Goal: Transaction & Acquisition: Purchase product/service

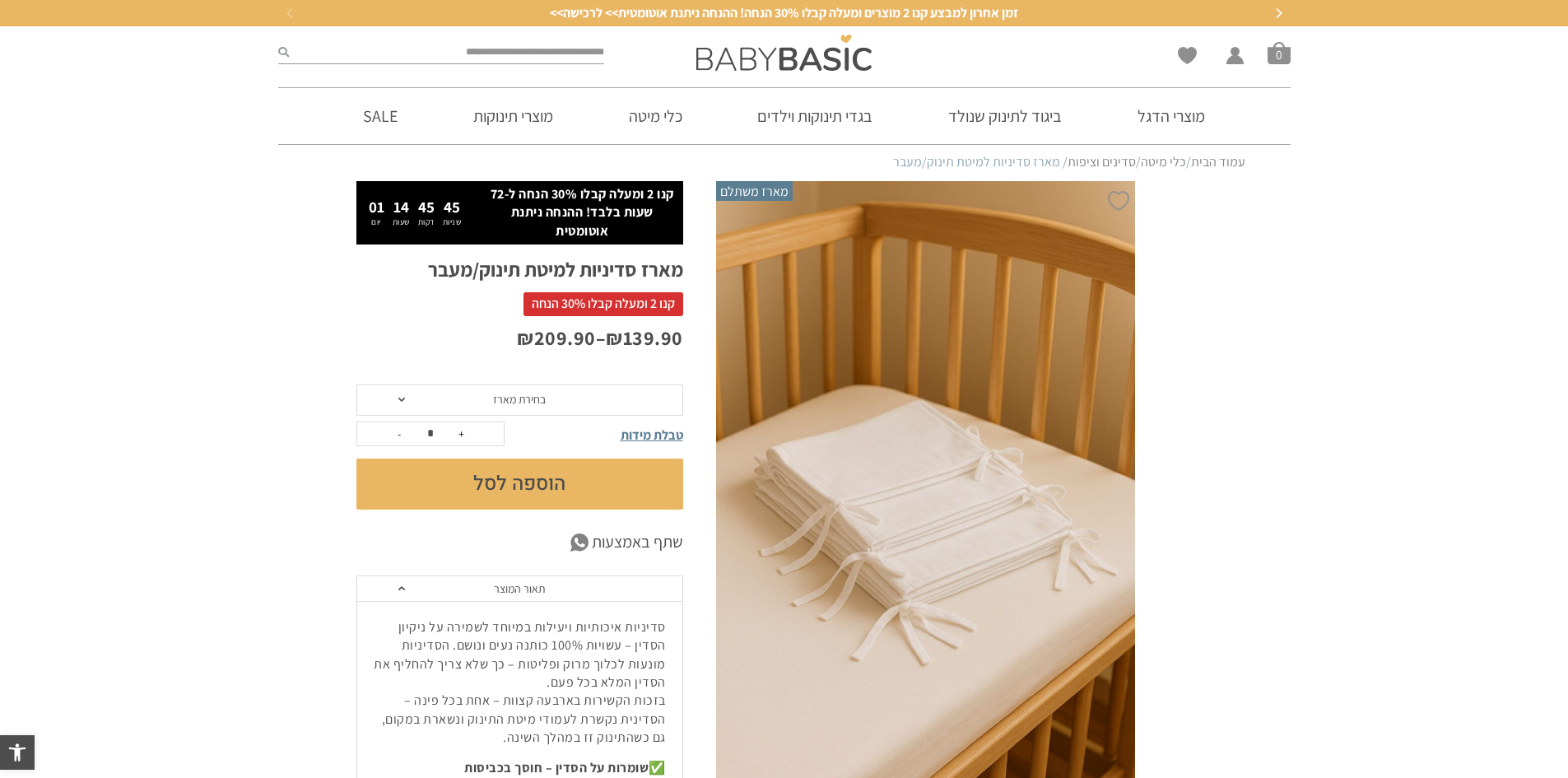
click at [897, 454] on img at bounding box center [926, 496] width 420 height 630
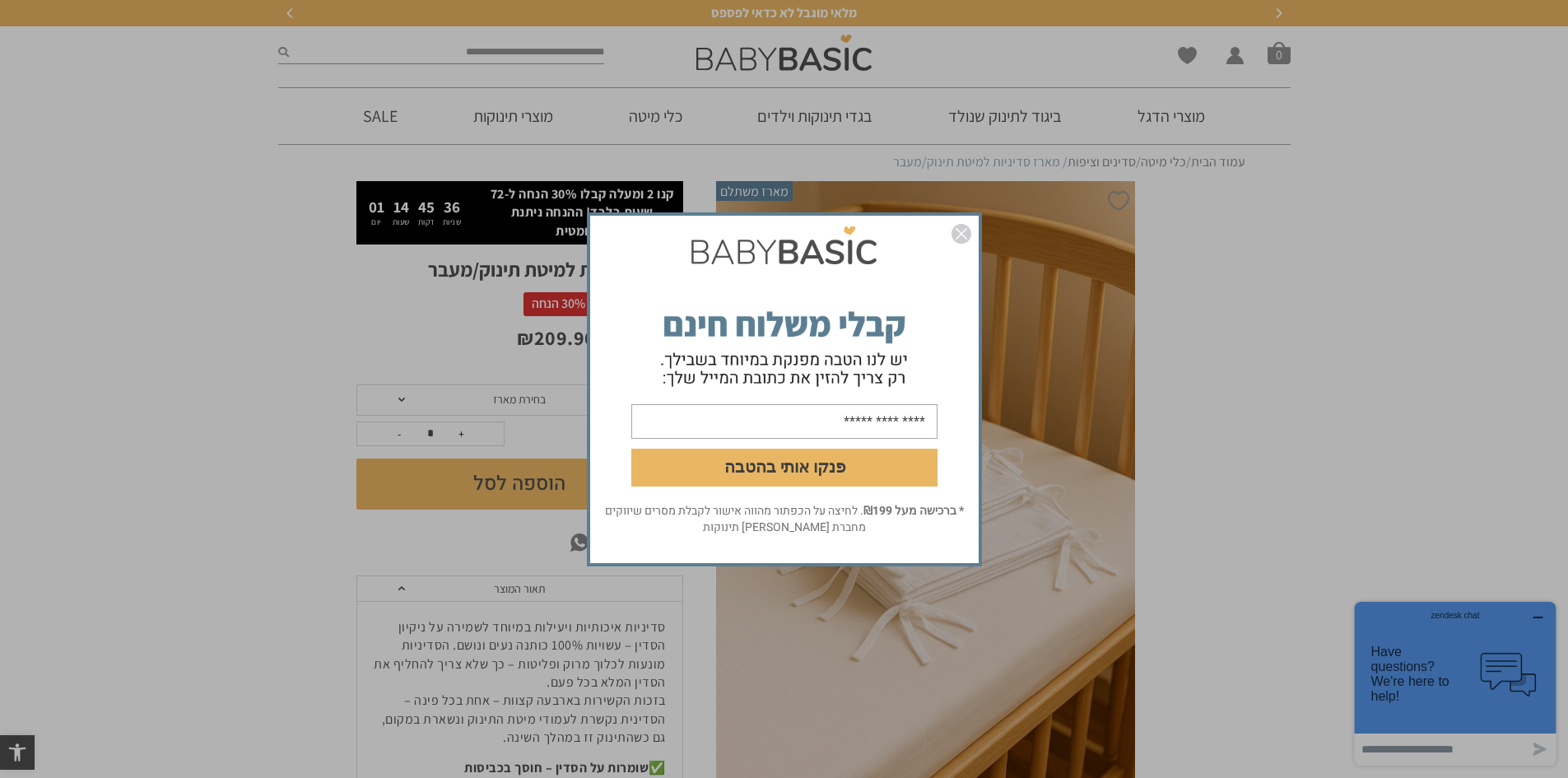
click at [963, 230] on img "סגור" at bounding box center [961, 234] width 20 height 20
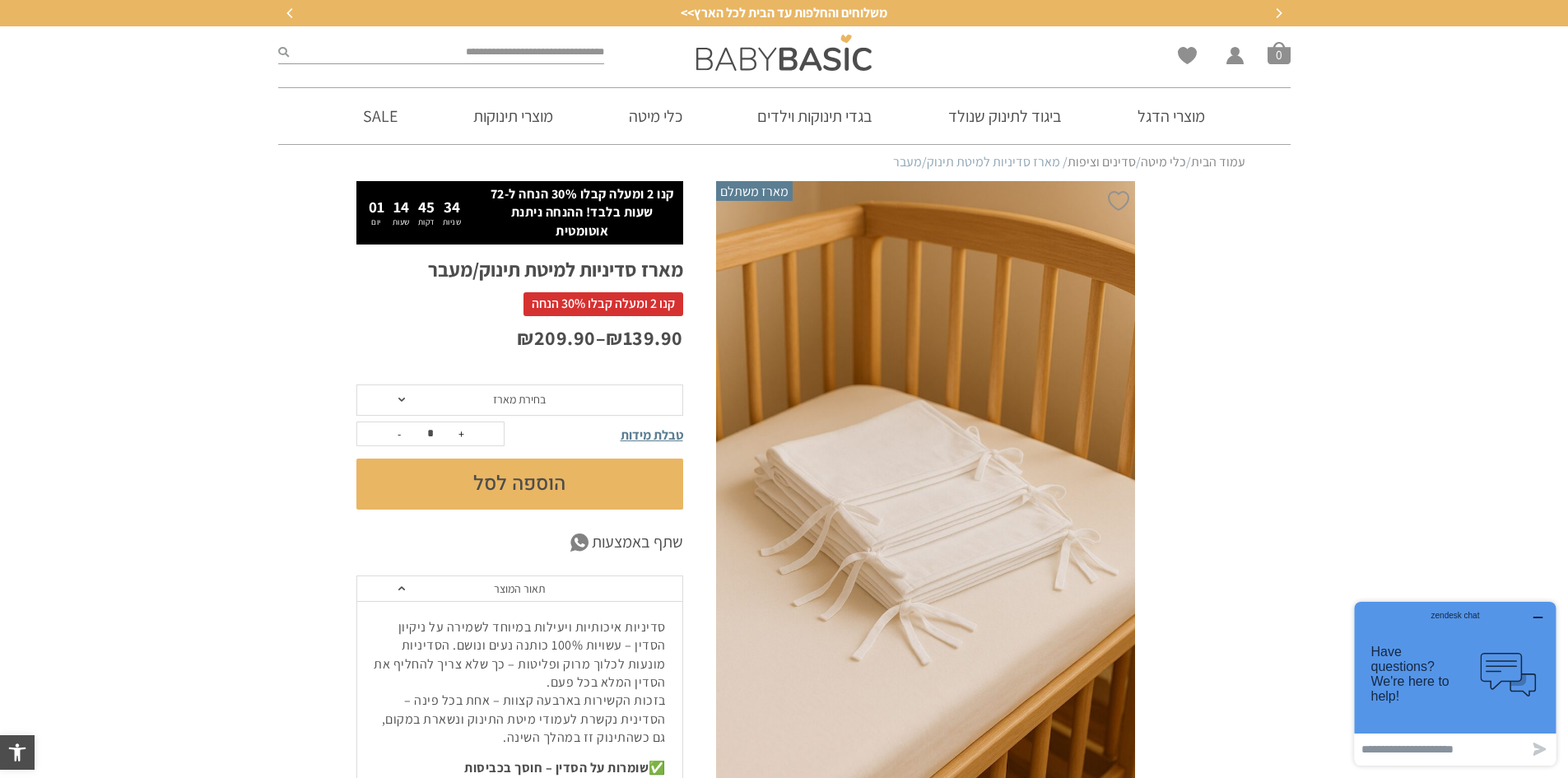
click at [616, 407] on span "בחירת מארז" at bounding box center [519, 401] width 327 height 32
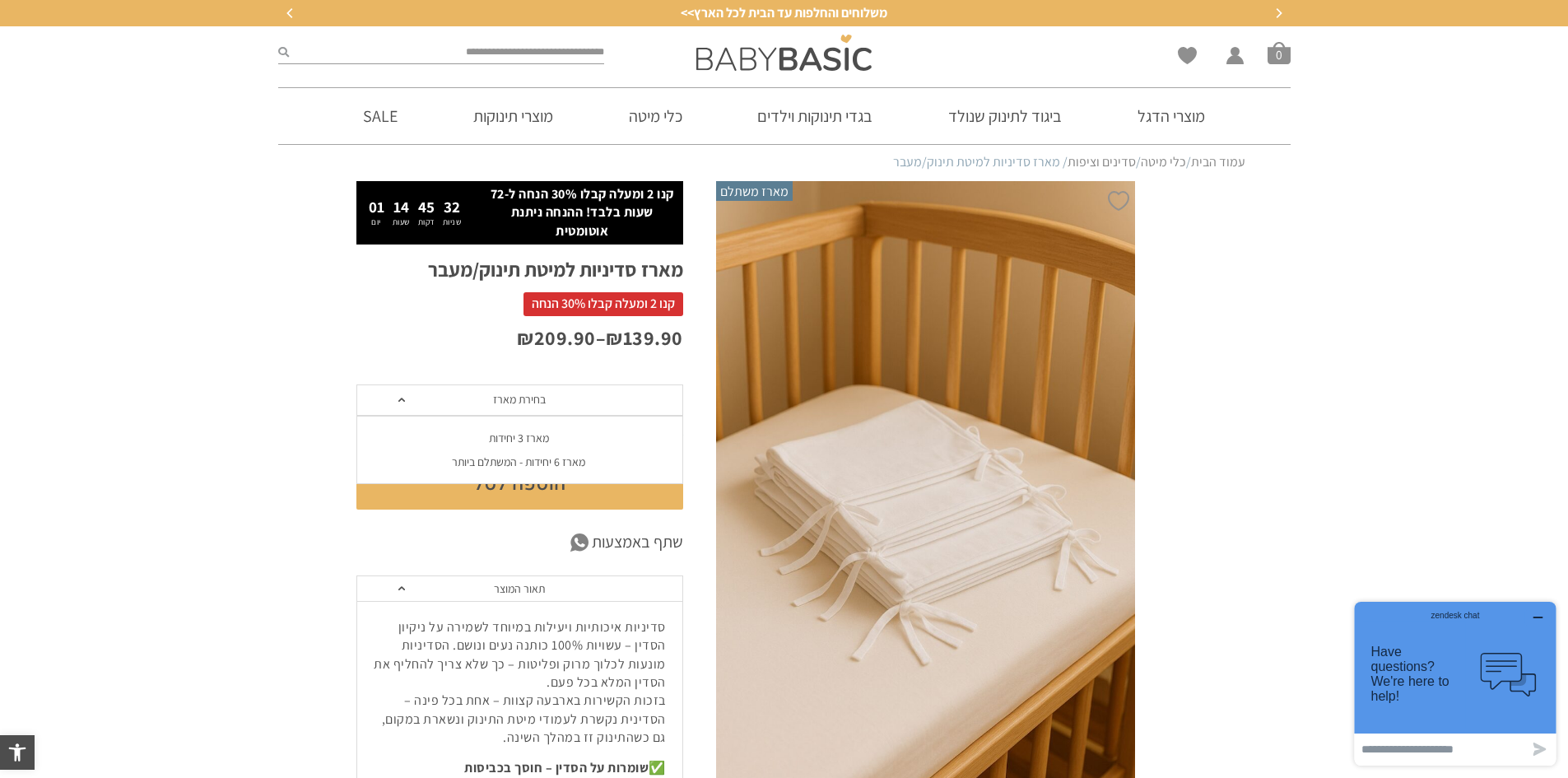
click at [558, 436] on div "מארז 3 יחידות" at bounding box center [519, 438] width 327 height 14
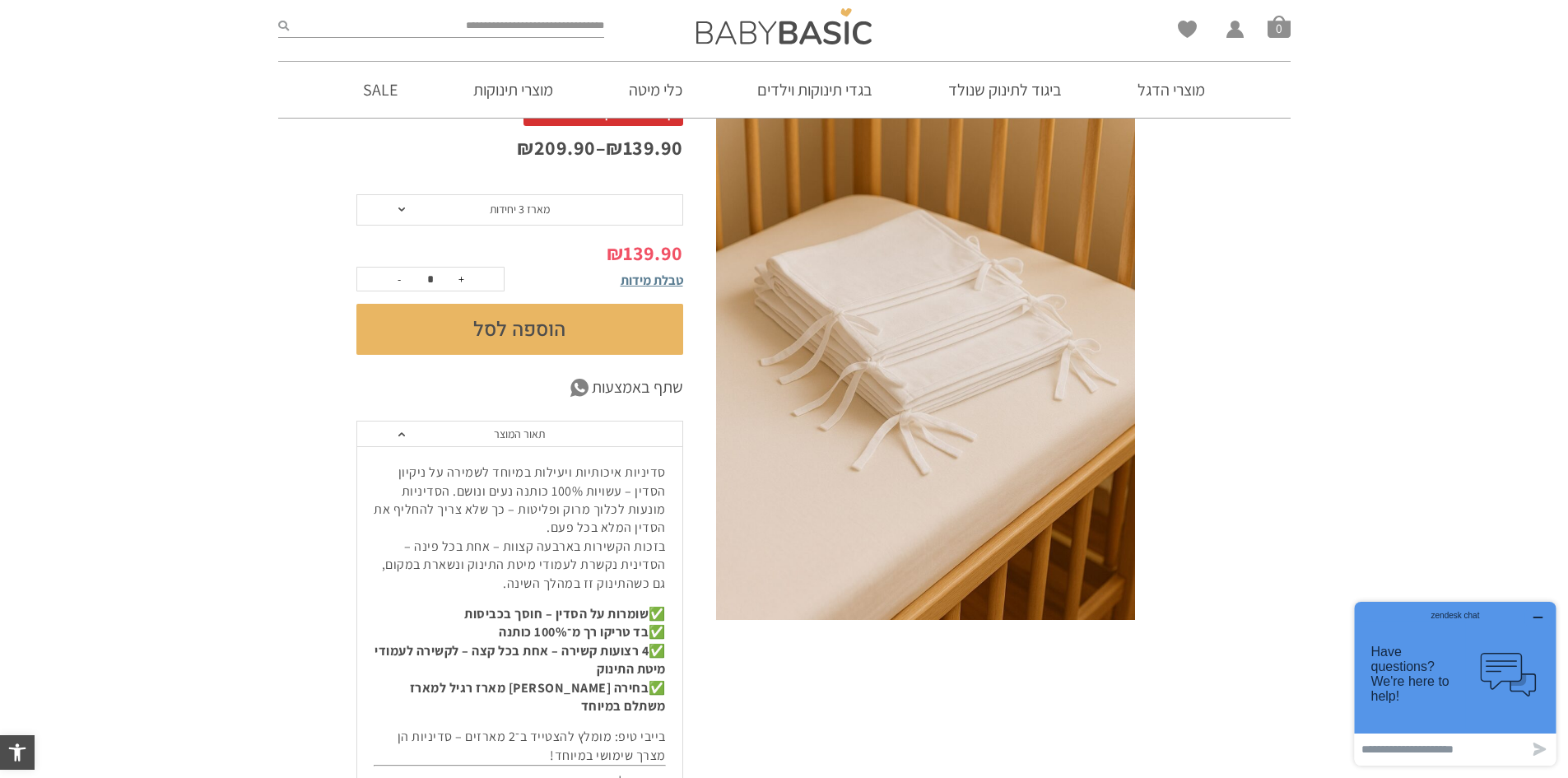
scroll to position [165, 0]
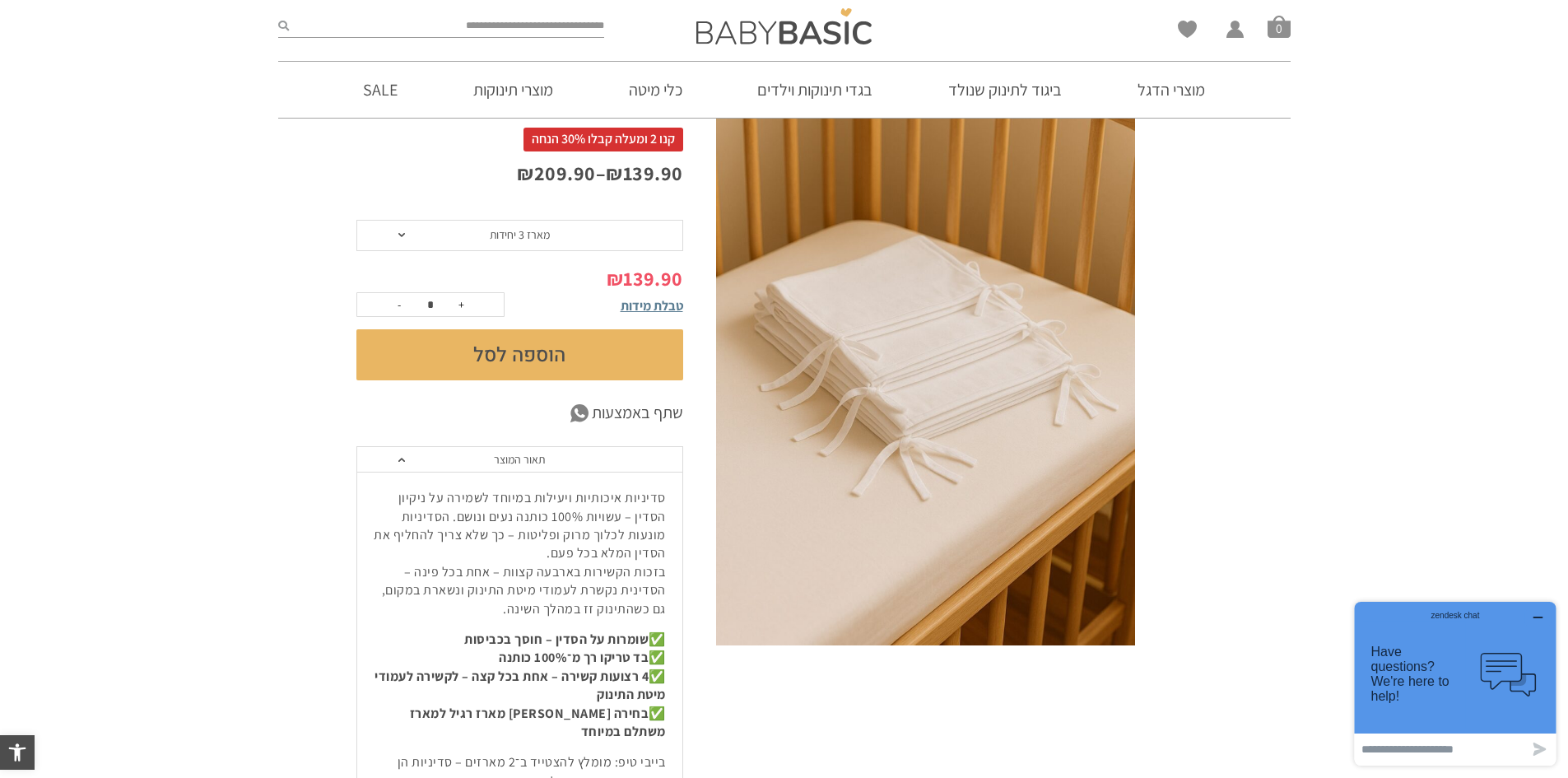
click at [577, 244] on span "מארז 3 יחידות" at bounding box center [519, 235] width 327 height 32
click at [543, 308] on li "מארז 6 יחידות - המשתלם ביותר" at bounding box center [519, 298] width 327 height 24
click at [569, 232] on span "מארז 6 יחידות - המשתלם ביותר" at bounding box center [519, 234] width 133 height 15
click at [570, 268] on div "מארז 3 יחידות" at bounding box center [519, 273] width 327 height 14
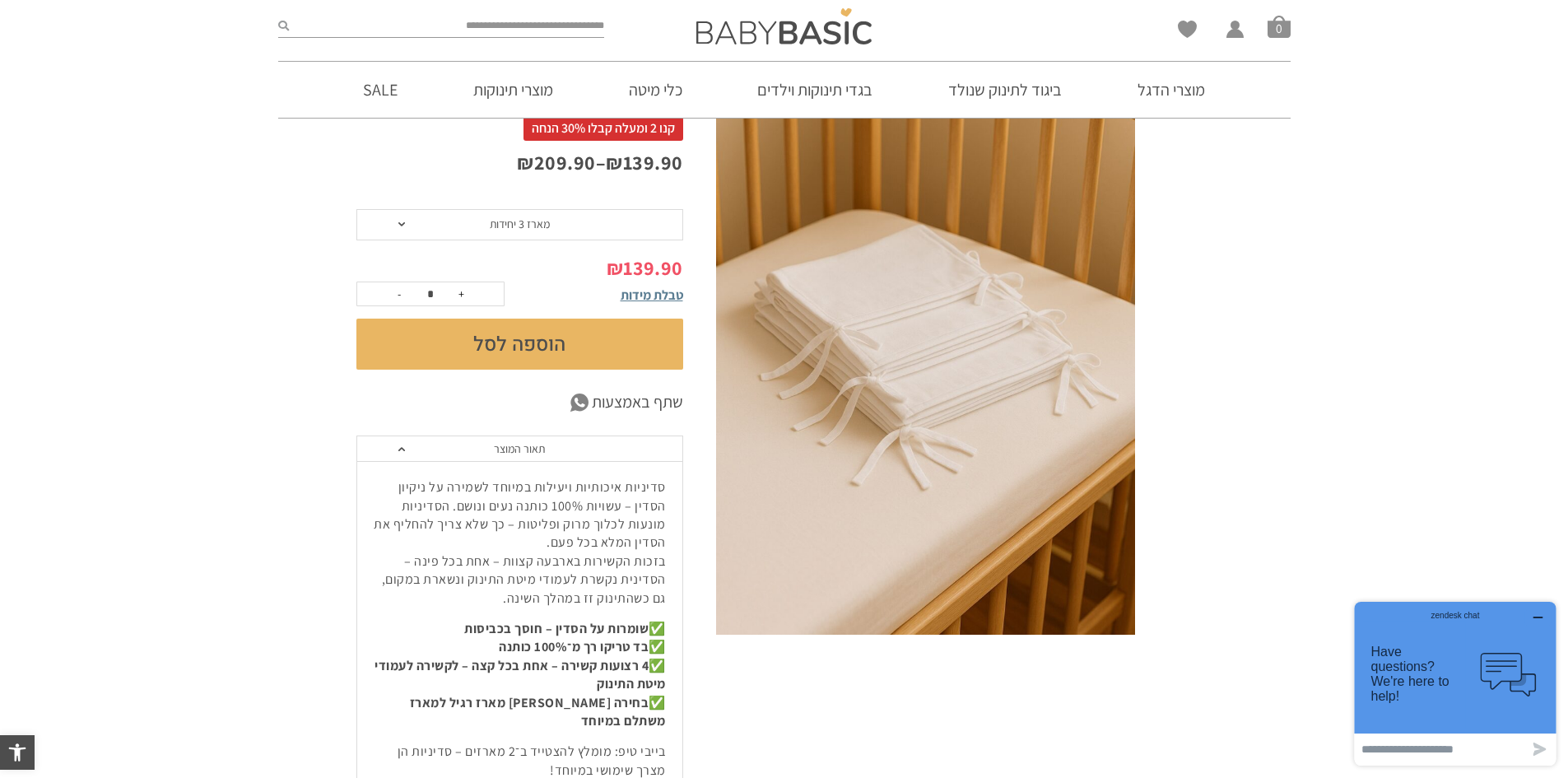
scroll to position [0, 0]
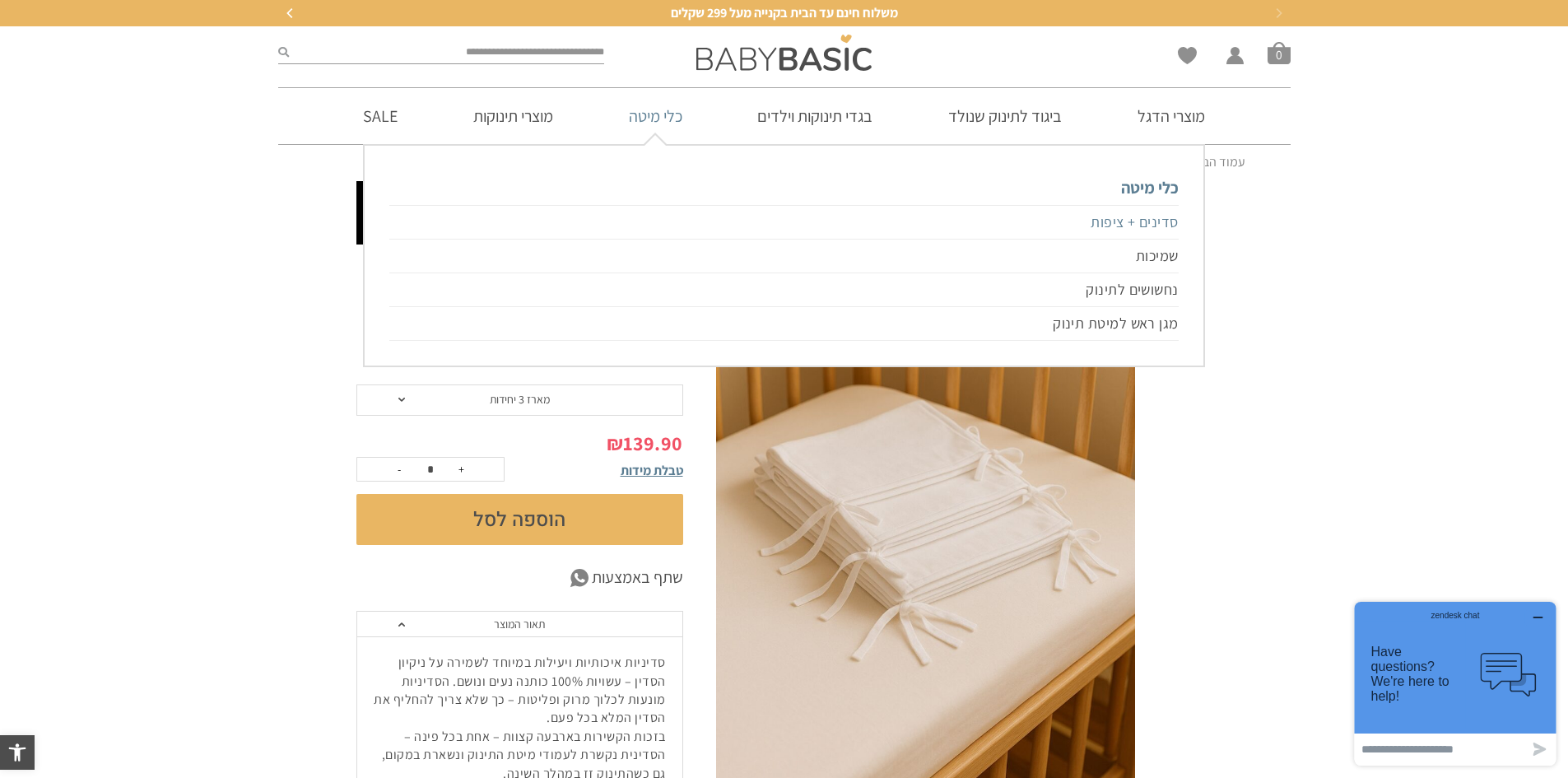
click at [1132, 222] on link "סדינים + ציפות" at bounding box center [784, 223] width 789 height 35
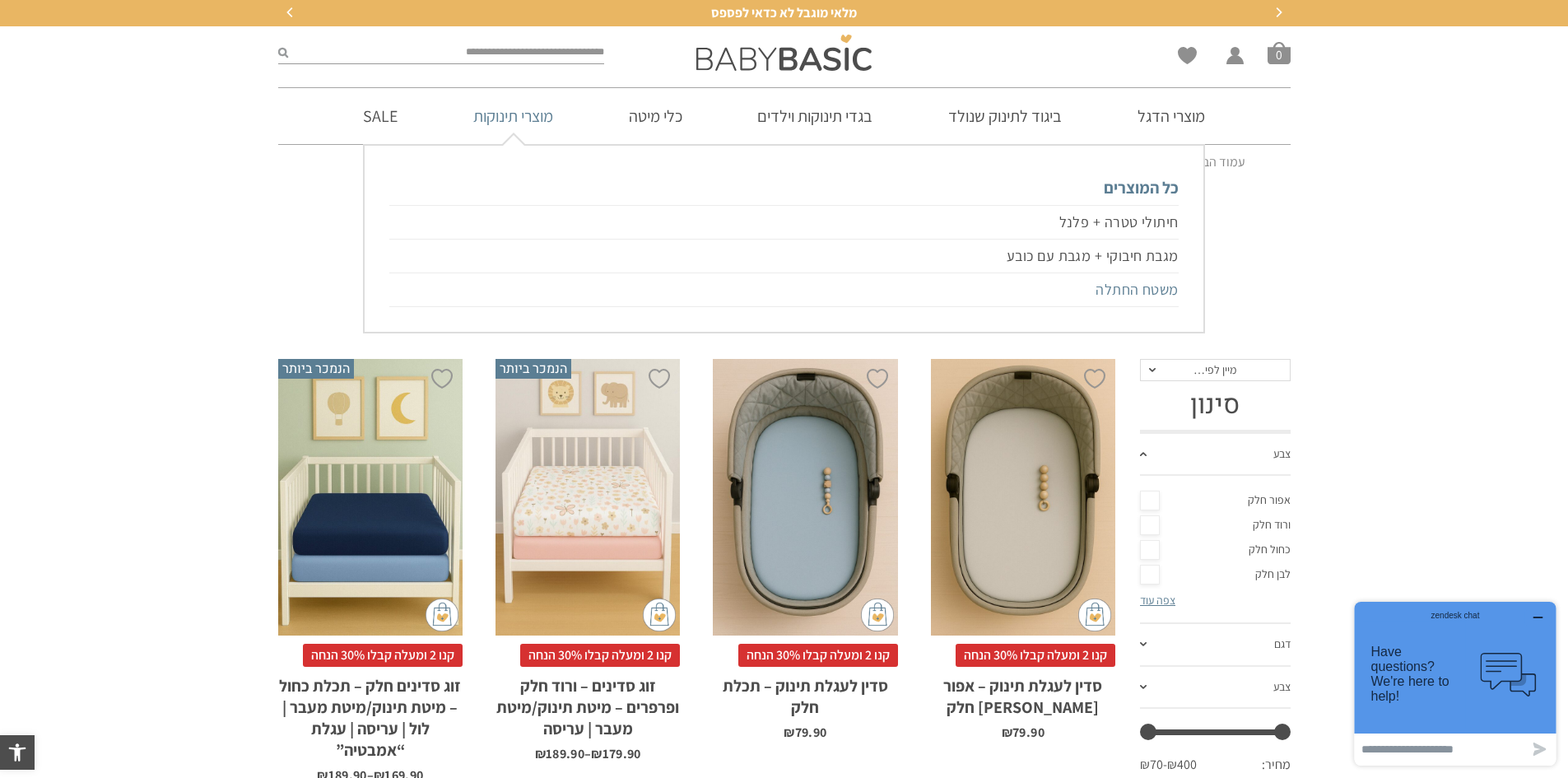
click at [1167, 288] on link "משטח החתלה" at bounding box center [784, 290] width 789 height 34
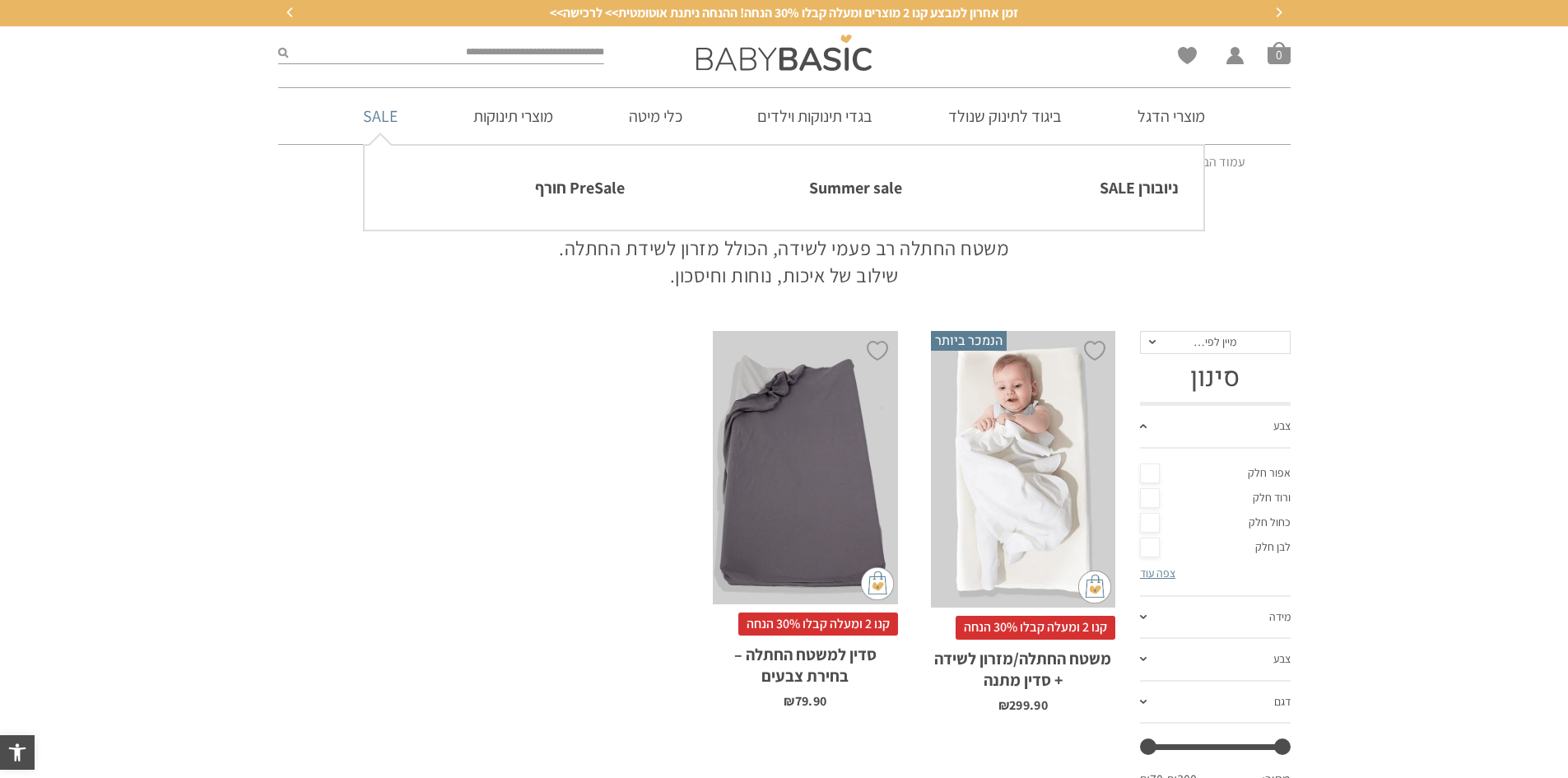
click at [377, 121] on link "SALE" at bounding box center [380, 116] width 84 height 56
click at [1134, 187] on link "ניובורן SALE" at bounding box center [1060, 188] width 235 height 35
click at [1144, 190] on link "ניובורן SALE" at bounding box center [1060, 188] width 235 height 35
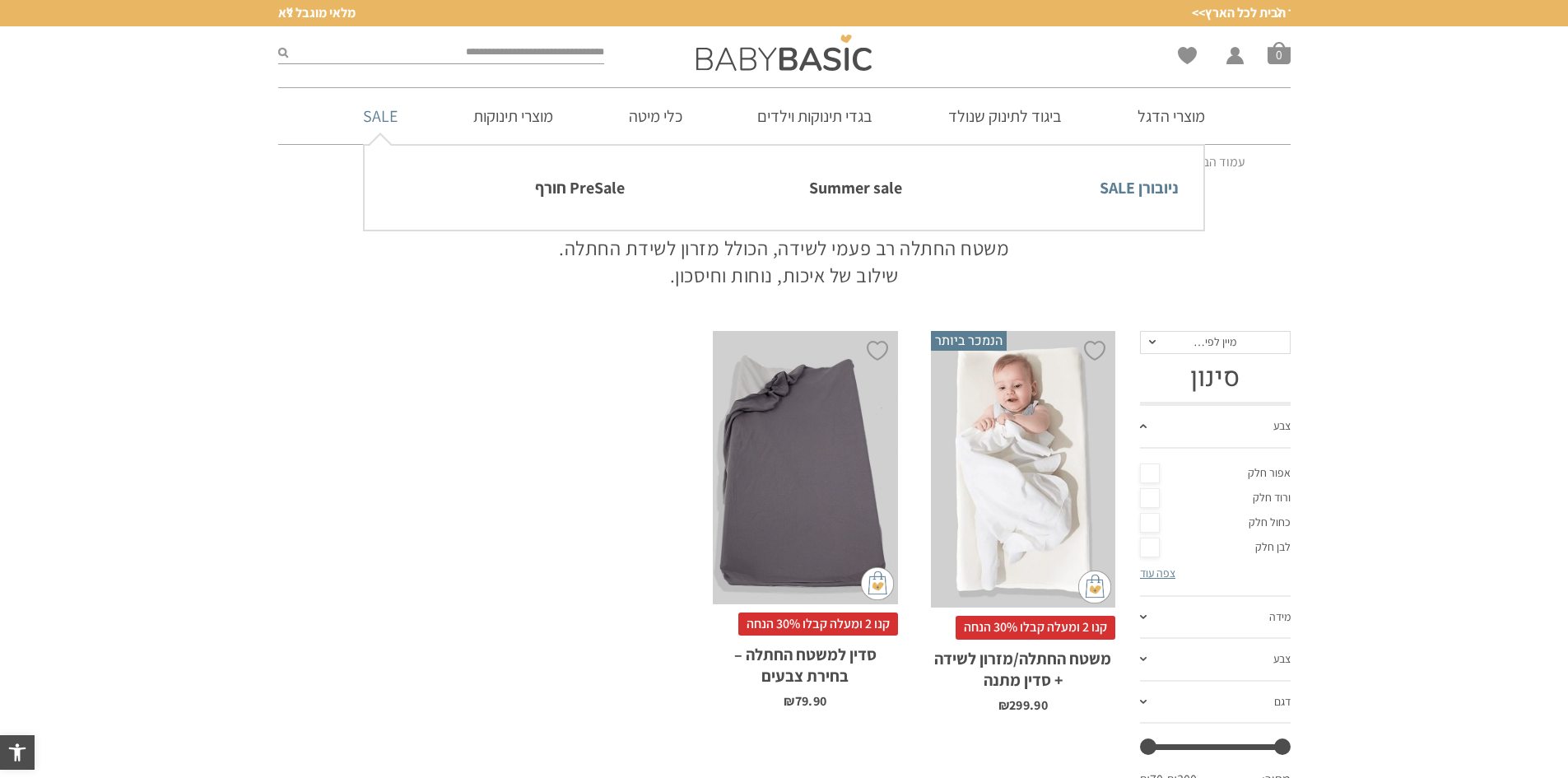
click at [1144, 190] on link "ניובורן SALE" at bounding box center [1060, 188] width 235 height 35
